Goal: Task Accomplishment & Management: Complete application form

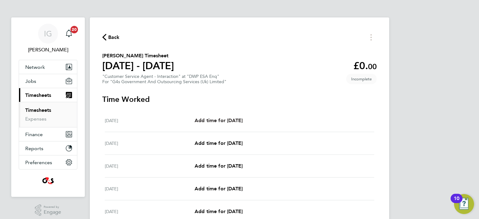
click at [226, 119] on span "Add time for [DATE]" at bounding box center [219, 121] width 48 height 6
select select "30"
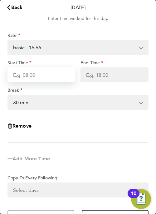
click at [32, 76] on input "Start Time" at bounding box center [41, 74] width 68 height 15
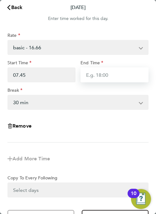
type input "07:45"
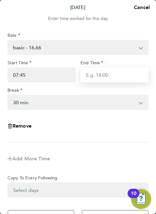
click at [98, 72] on input "End Time" at bounding box center [115, 74] width 68 height 15
type input "16:15"
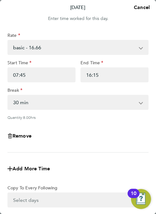
click at [90, 90] on div "Break" at bounding box center [77, 90] width 141 height 7
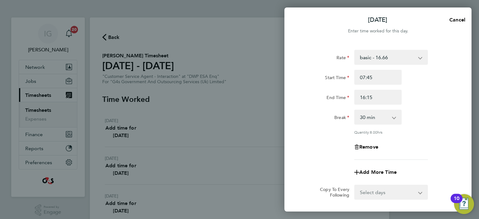
click at [414, 193] on select "Select days Day Weekday (Mon-Fri) Weekend (Sat-Sun) [DATE] [DATE] [DATE] [DATE]…" at bounding box center [388, 193] width 66 height 14
select select "WEEKDAY"
click at [355, 186] on select "Select days Day Weekday (Mon-Fri) Weekend (Sat-Sun) [DATE] [DATE] [DATE] [DATE]…" at bounding box center [388, 193] width 66 height 14
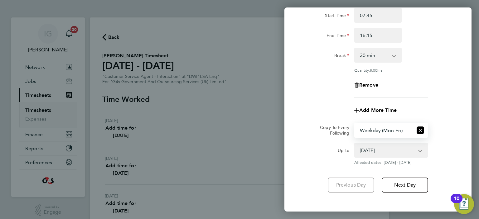
scroll to position [27, 0]
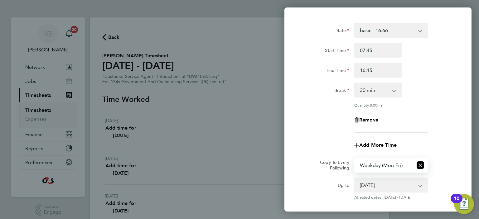
click at [432, 117] on div "Remove" at bounding box center [378, 120] width 157 height 15
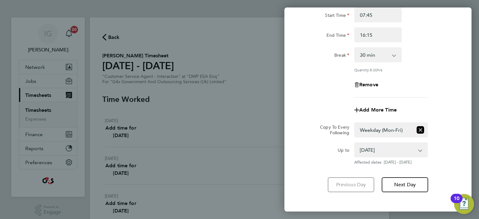
scroll to position [90, 0]
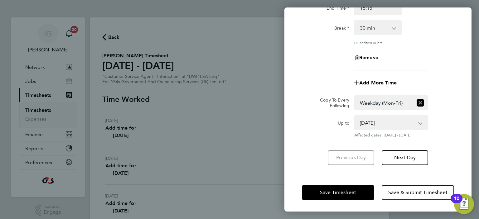
click at [338, 129] on div "Up to" at bounding box center [326, 126] width 52 height 22
click at [376, 124] on select "[DATE] [DATE] [DATE] [DATE] [DATE] [DATE]" at bounding box center [387, 123] width 65 height 14
select select "[DATE]"
click at [355, 116] on select "[DATE] [DATE] [DATE] [DATE] [DATE] [DATE]" at bounding box center [387, 123] width 65 height 14
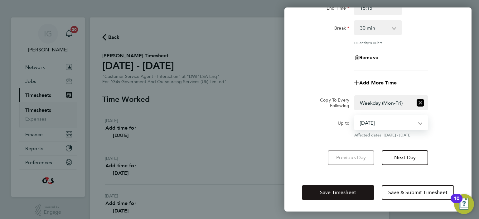
click at [341, 194] on span "Save Timesheet" at bounding box center [338, 193] width 36 height 6
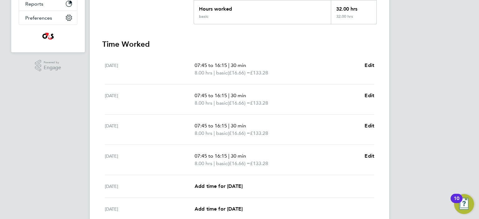
scroll to position [156, 0]
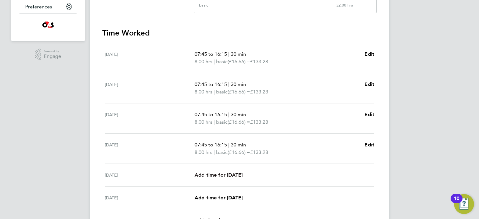
click at [210, 174] on span "Add time for [DATE]" at bounding box center [219, 175] width 48 height 6
select select "30"
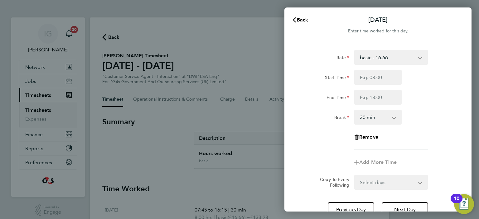
click at [419, 59] on select "basic - 16.66 System Issue Paid - 16.66 Sick System Issue Not Paid Bank Holiday…" at bounding box center [387, 58] width 65 height 14
select select "30"
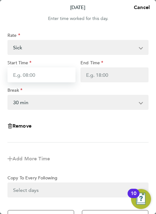
click at [51, 76] on input "Start Time" at bounding box center [41, 74] width 68 height 15
type input "07:45"
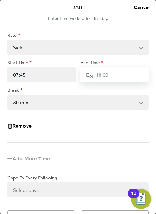
click at [109, 76] on input "End Time" at bounding box center [115, 74] width 68 height 15
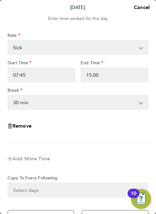
type input "15:00"
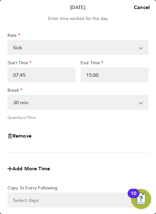
click at [68, 133] on div "Remove" at bounding box center [78, 136] width 146 height 22
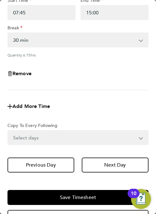
scroll to position [82, 0]
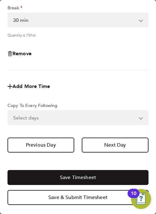
click at [71, 176] on span "Save Timesheet" at bounding box center [78, 177] width 36 height 6
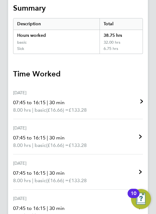
scroll to position [125, 0]
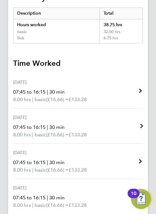
click at [136, 126] on link "[DATE] 07:45 to 16:15 | 30 min 8.00 hrs | basic (£16.66) = £133.28 Edit" at bounding box center [78, 126] width 130 height 35
select select "30"
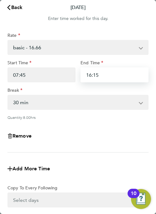
click at [102, 77] on input "16:15" at bounding box center [115, 74] width 68 height 15
type input "1"
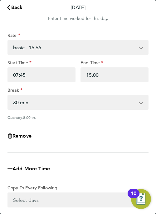
type input "15:00"
click at [91, 120] on div "Quantity: 6.75 hrs" at bounding box center [77, 117] width 141 height 5
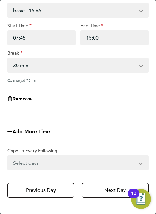
scroll to position [82, 0]
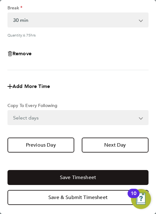
click at [65, 179] on span "Save Timesheet" at bounding box center [78, 177] width 36 height 6
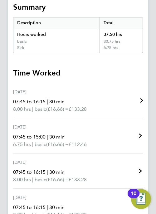
scroll to position [125, 0]
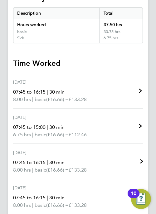
click at [48, 164] on span "|" at bounding box center [47, 162] width 1 height 6
select select "30"
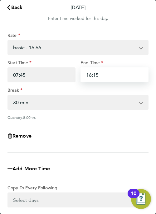
click at [104, 75] on input "16:15" at bounding box center [115, 74] width 68 height 15
type input "16:30"
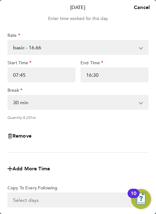
drag, startPoint x: 89, startPoint y: 137, endPoint x: 85, endPoint y: 149, distance: 13.4
click at [87, 139] on div "Remove" at bounding box center [78, 136] width 146 height 22
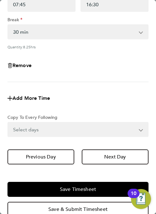
scroll to position [82, 0]
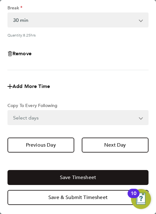
click at [58, 177] on button "Save Timesheet" at bounding box center [77, 177] width 141 height 15
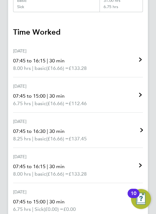
scroll to position [187, 0]
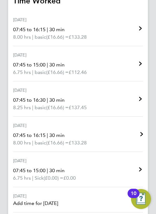
click at [65, 134] on span "30 min" at bounding box center [56, 135] width 15 height 6
select select "30"
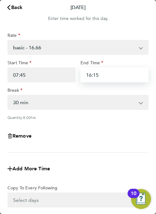
drag, startPoint x: 106, startPoint y: 76, endPoint x: 102, endPoint y: 75, distance: 3.9
click at [106, 76] on input "16:15" at bounding box center [115, 74] width 68 height 15
type input "16:00"
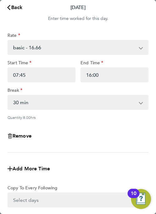
click at [76, 134] on app-form-button "Remove" at bounding box center [77, 136] width 141 height 5
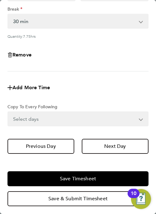
scroll to position [82, 0]
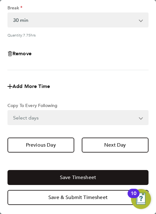
click at [66, 178] on span "Save Timesheet" at bounding box center [78, 177] width 36 height 6
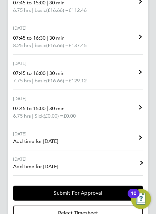
scroll to position [275, 0]
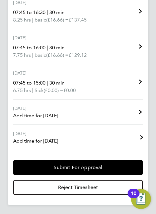
click at [55, 140] on span "Add time for [DATE]" at bounding box center [35, 140] width 45 height 7
select select "30"
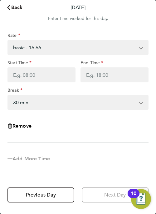
click at [16, 7] on span "Back" at bounding box center [17, 7] width 12 height 6
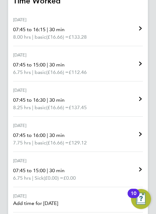
scroll to position [218, 0]
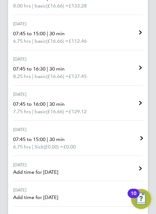
click at [51, 138] on p "07:45 to 15:00 | 30 min" at bounding box center [44, 139] width 63 height 7
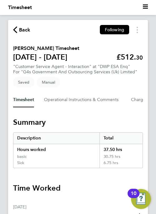
select select "30"
